Goal: Task Accomplishment & Management: Manage account settings

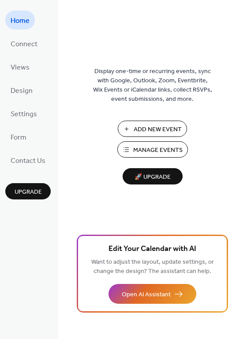
click at [157, 147] on span "Manage Events" at bounding box center [157, 150] width 49 height 9
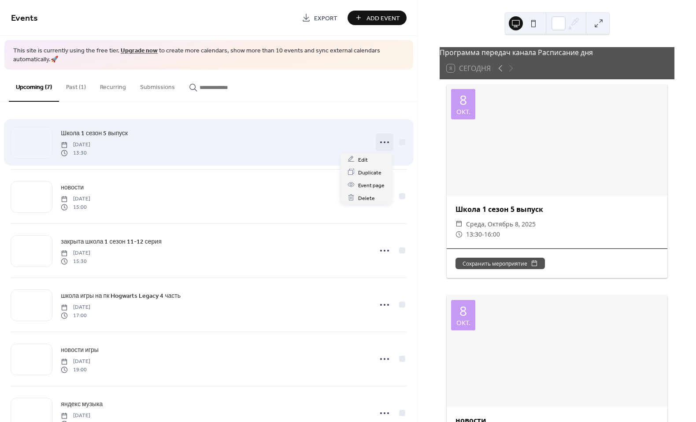
click at [379, 141] on icon at bounding box center [384, 142] width 14 height 14
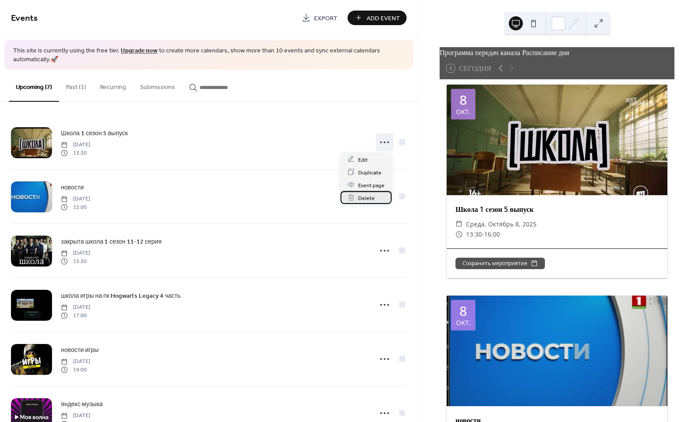
click at [373, 194] on span "Delete" at bounding box center [366, 197] width 17 height 9
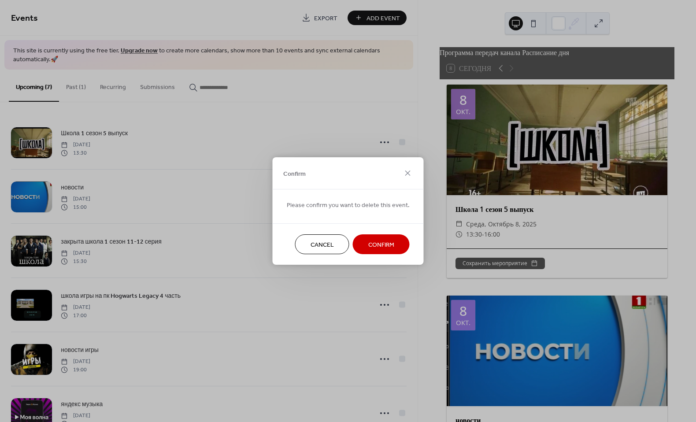
click at [372, 247] on span "Confirm" at bounding box center [381, 244] width 26 height 9
